Goal: Task Accomplishment & Management: Manage account settings

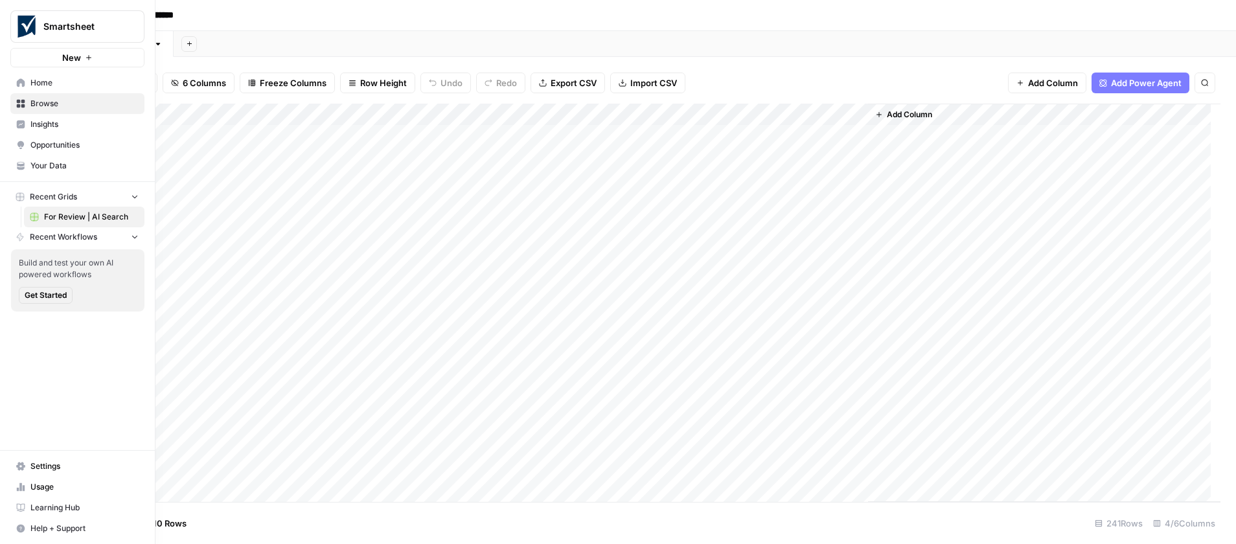
click at [81, 167] on span "Your Data" at bounding box center [84, 166] width 108 height 12
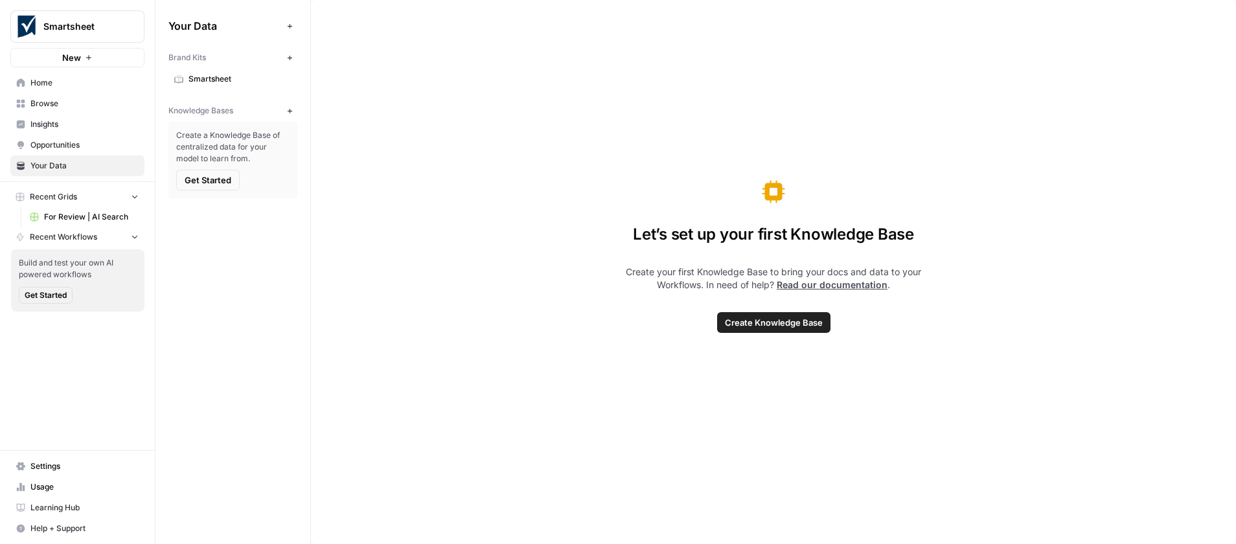
click at [227, 78] on span "Smartsheet" at bounding box center [240, 79] width 103 height 12
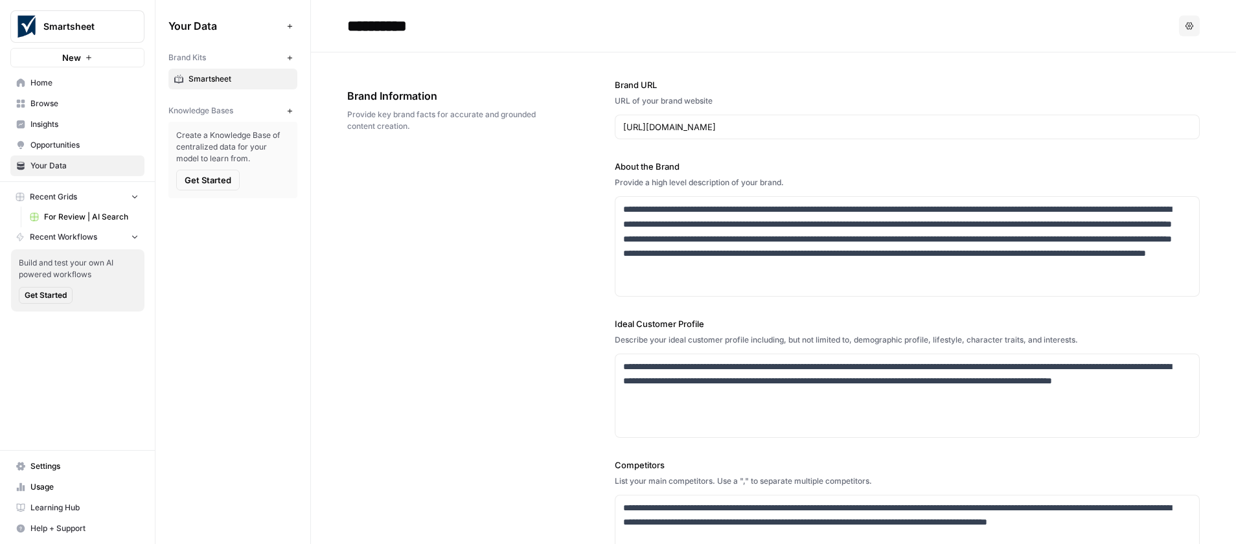
click at [91, 235] on span "Recent Workflows" at bounding box center [63, 237] width 67 height 12
click at [80, 124] on span "Insights" at bounding box center [84, 125] width 108 height 12
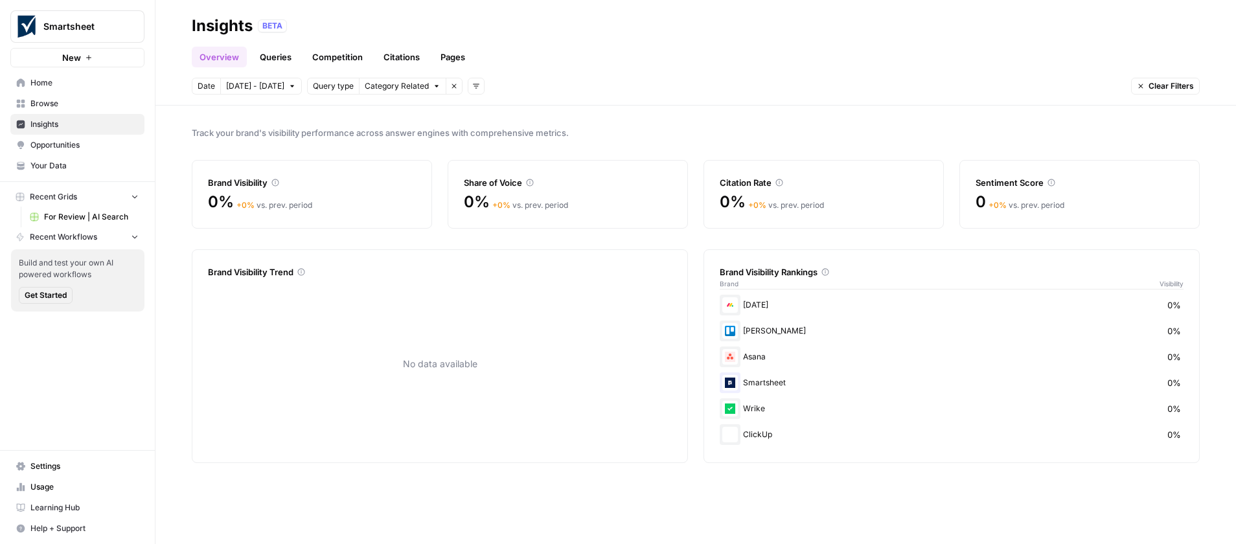
click at [80, 109] on span "Browse" at bounding box center [84, 104] width 108 height 12
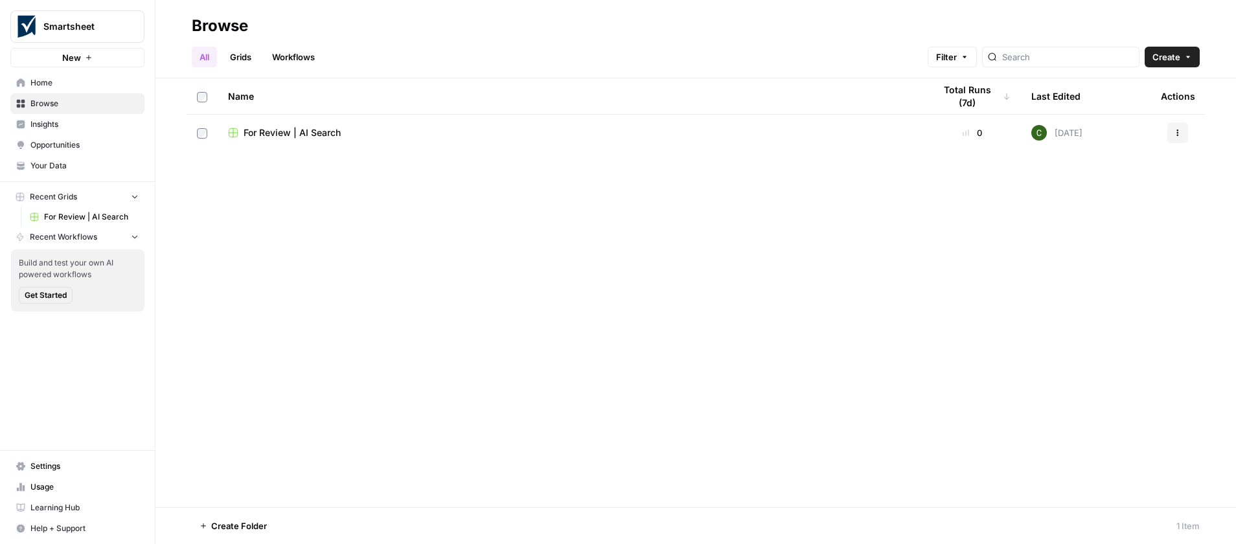
click at [89, 91] on link "Home" at bounding box center [77, 83] width 134 height 21
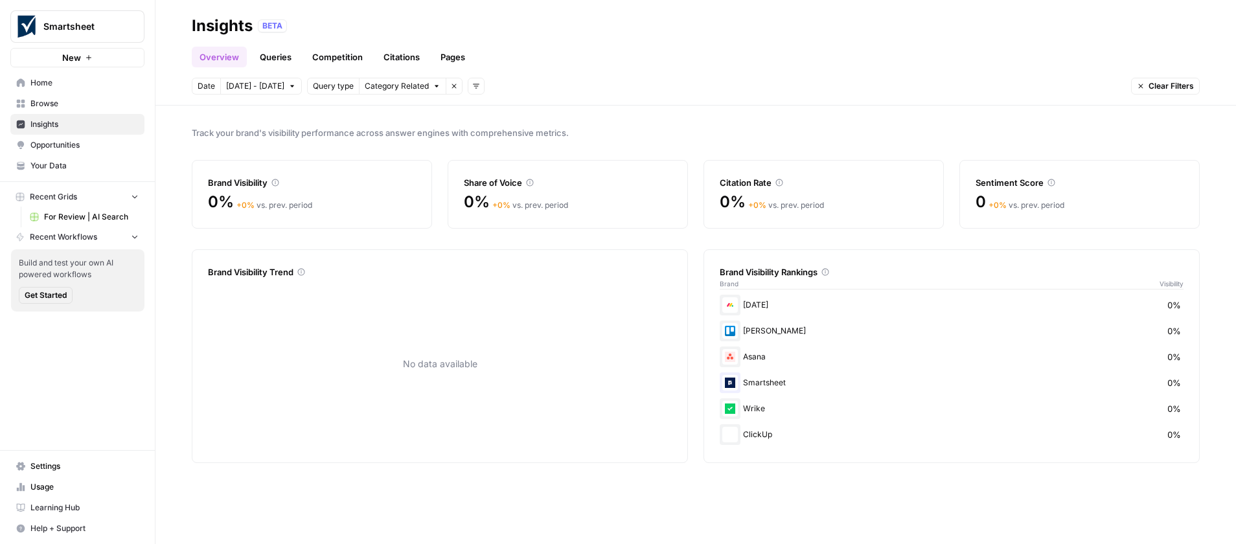
click at [78, 462] on span "Settings" at bounding box center [84, 467] width 108 height 12
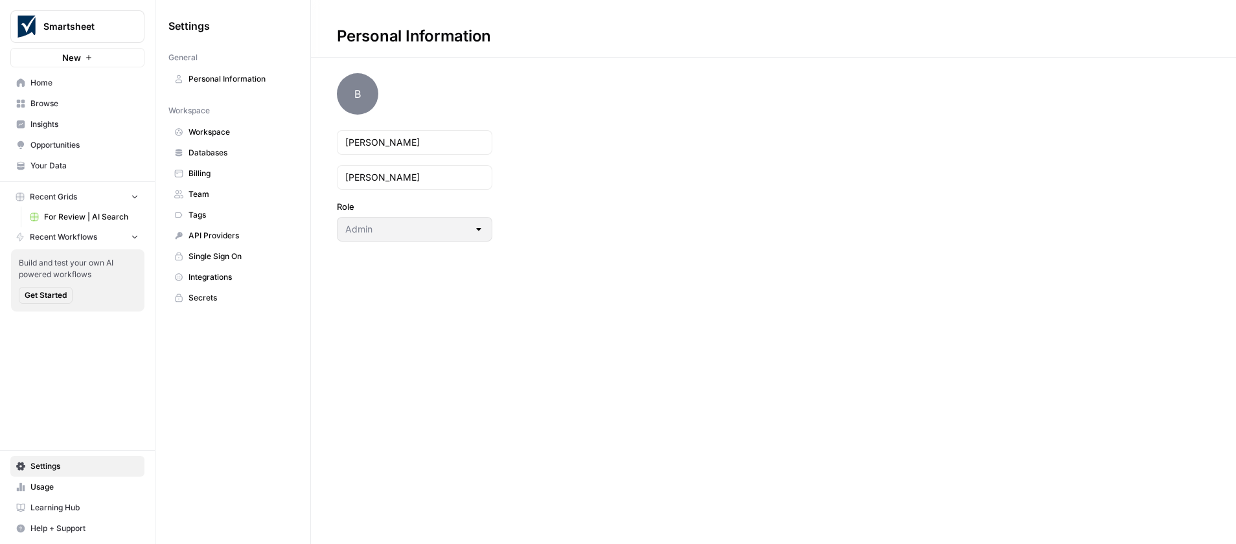
click at [237, 137] on span "Workspace" at bounding box center [240, 132] width 103 height 12
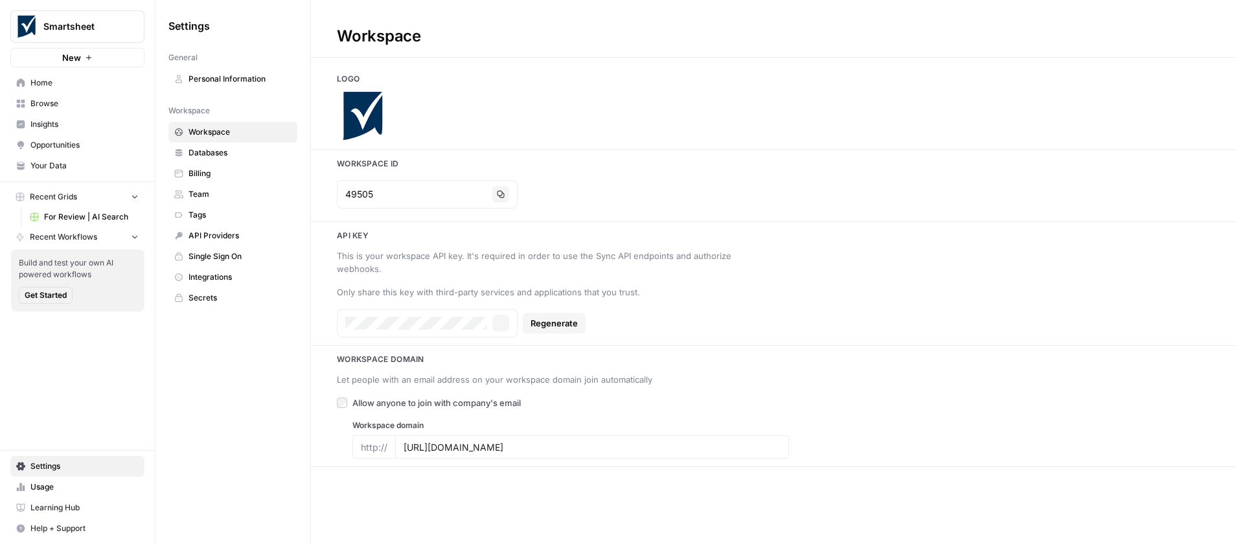
type input "[URL][DOMAIN_NAME]"
click at [237, 155] on span "Databases" at bounding box center [240, 153] width 103 height 12
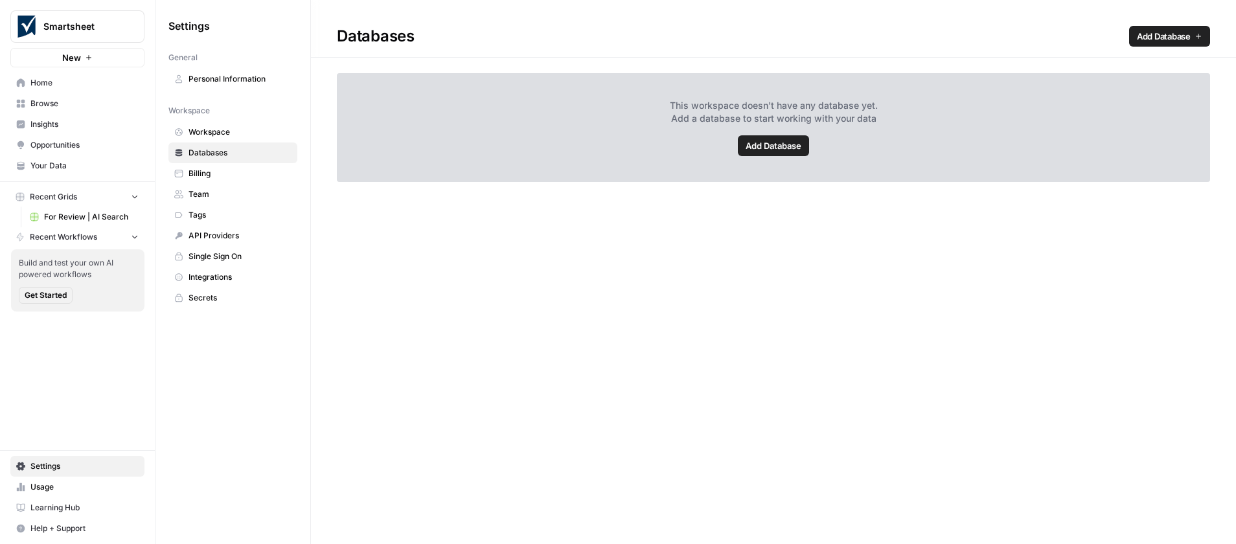
click at [238, 174] on span "Billing" at bounding box center [240, 174] width 103 height 12
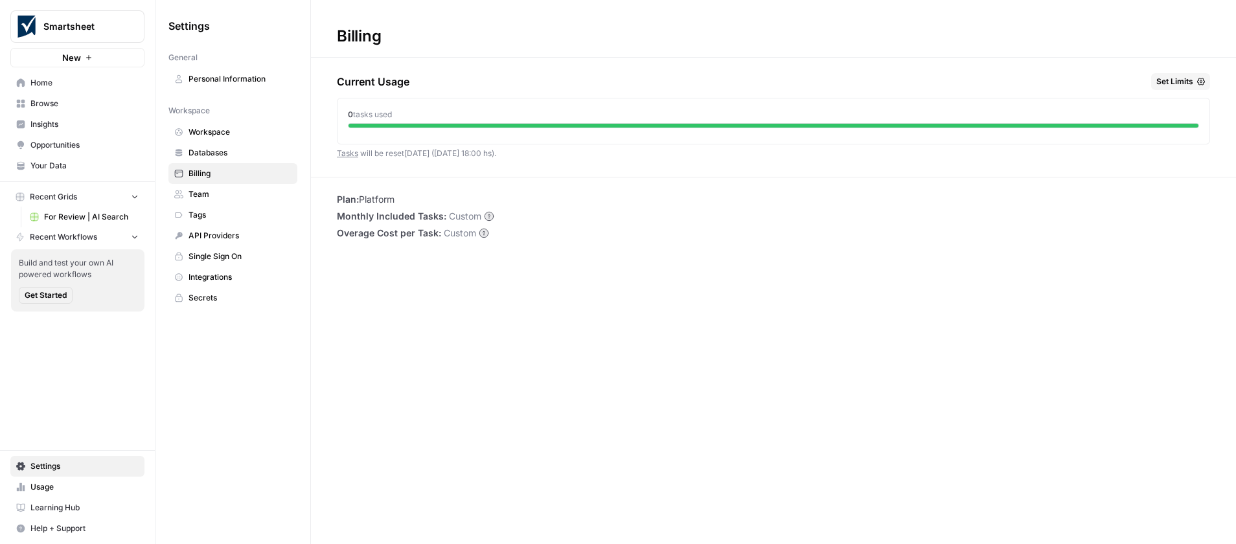
click at [236, 196] on span "Team" at bounding box center [240, 195] width 103 height 12
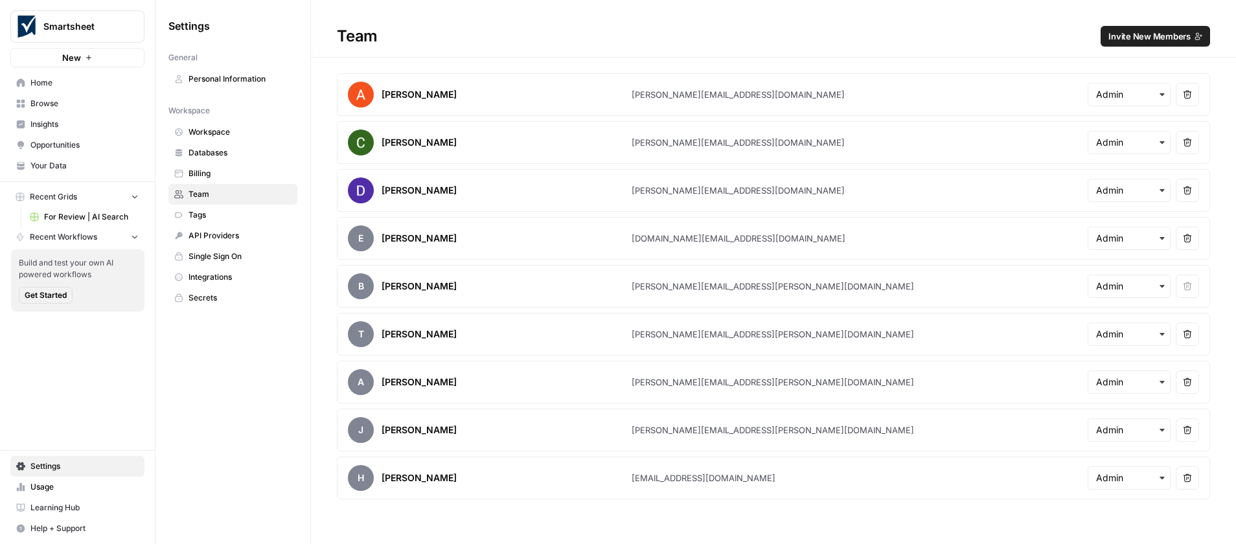
click at [213, 218] on span "Tags" at bounding box center [240, 215] width 103 height 12
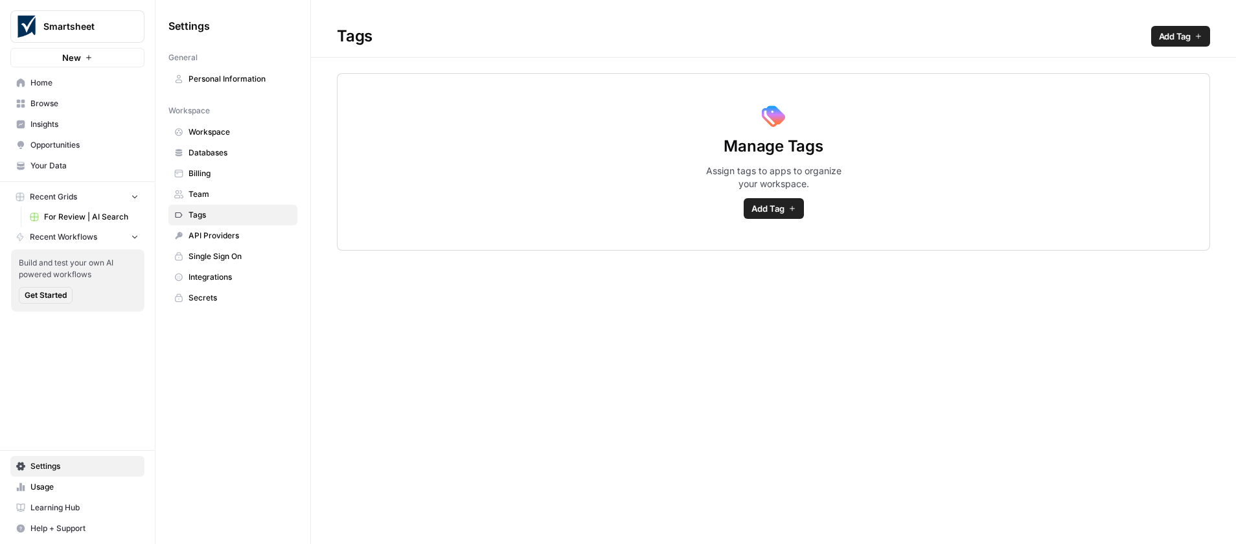
click at [236, 235] on span "API Providers" at bounding box center [240, 236] width 103 height 12
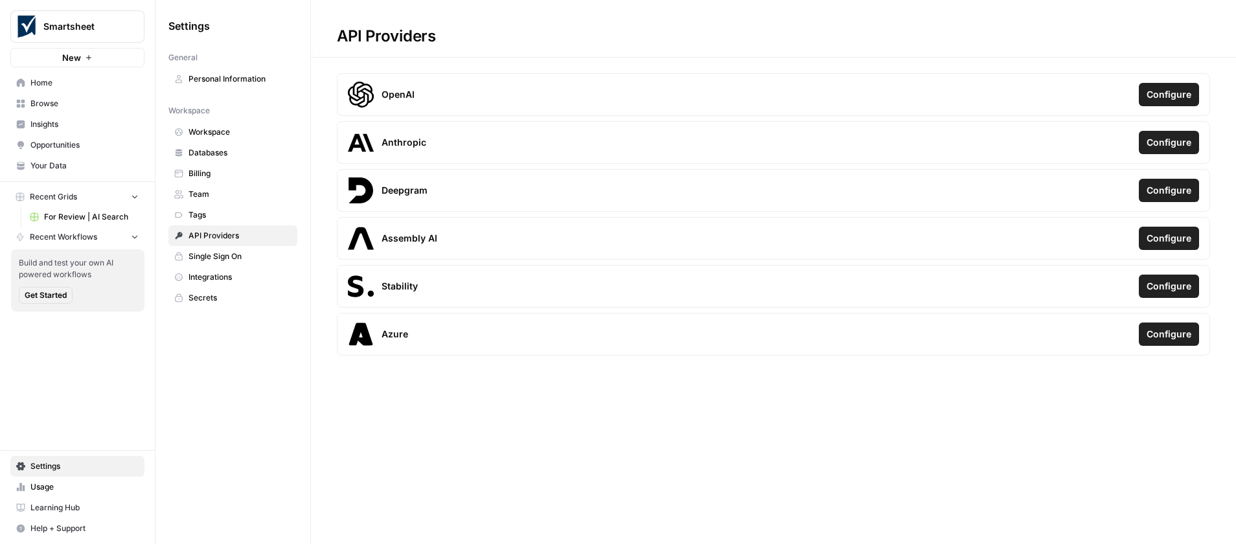
click at [228, 282] on span "Integrations" at bounding box center [240, 277] width 103 height 12
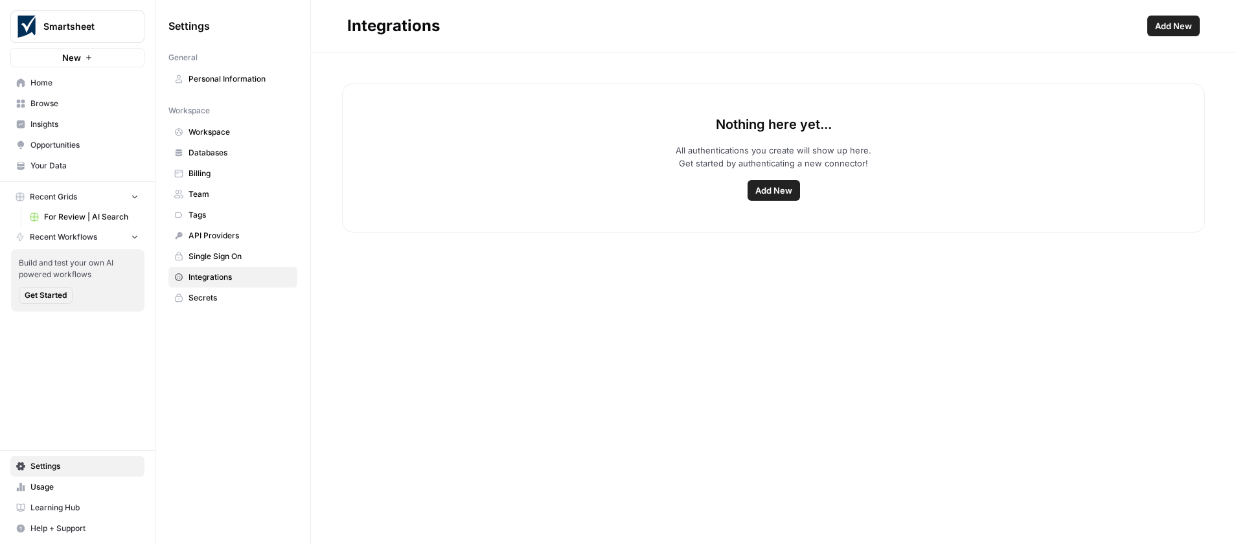
click at [777, 192] on span "Add New" at bounding box center [773, 190] width 37 height 13
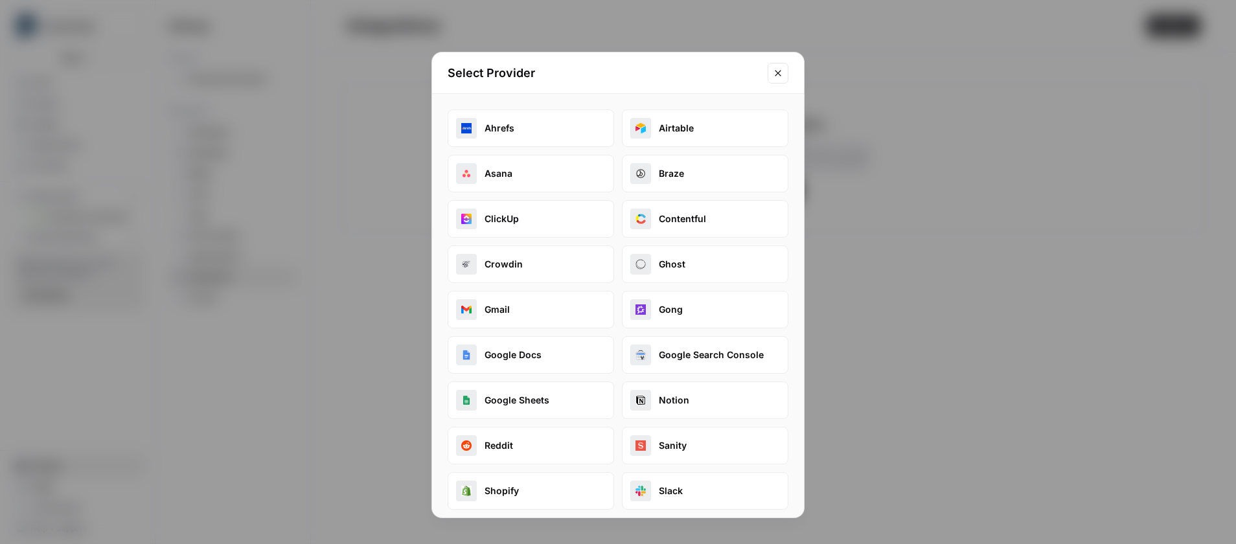
click at [546, 355] on button "Google Docs" at bounding box center [531, 355] width 167 height 38
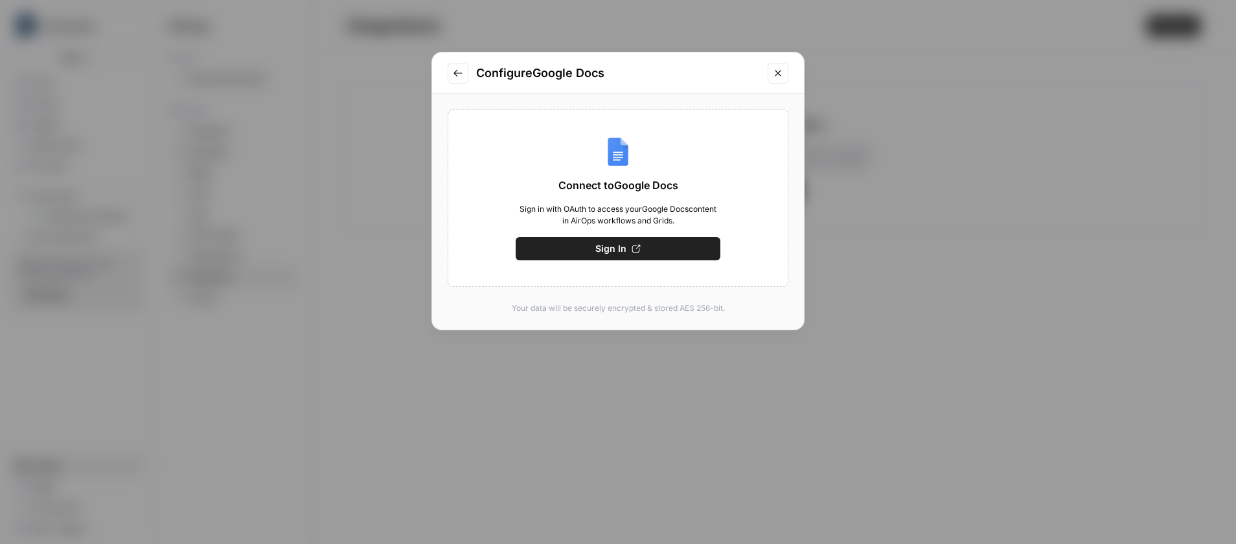
click at [617, 247] on span "Sign In" at bounding box center [610, 248] width 31 height 13
